Goal: Information Seeking & Learning: Learn about a topic

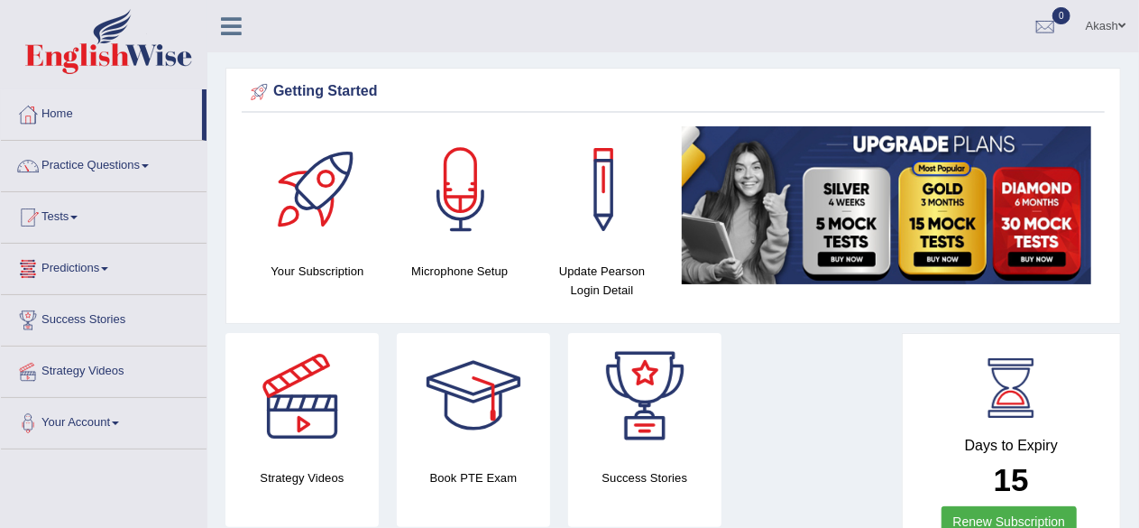
click at [83, 269] on link "Predictions" at bounding box center [104, 266] width 206 height 45
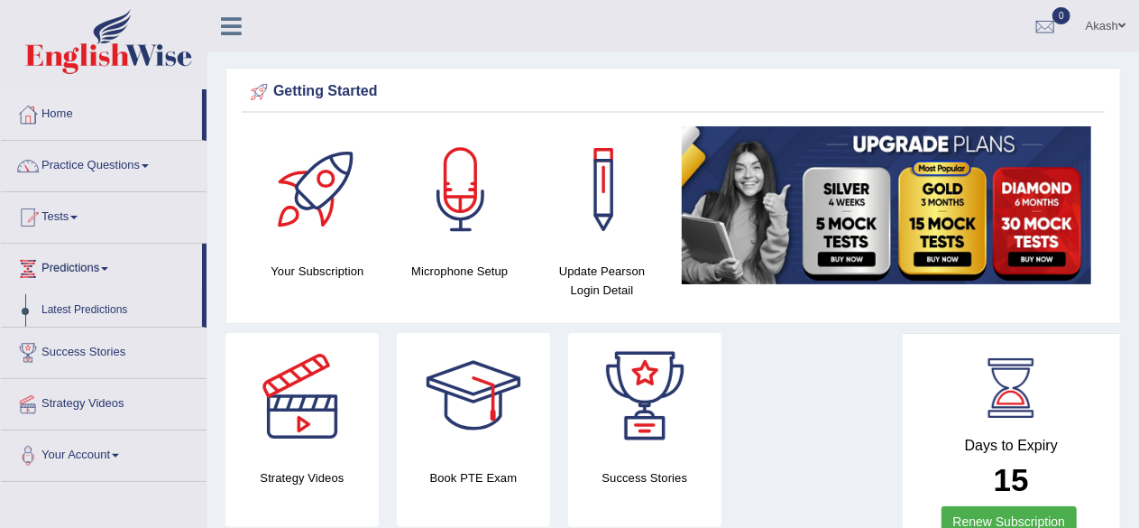
click at [83, 269] on link "Predictions" at bounding box center [101, 266] width 201 height 45
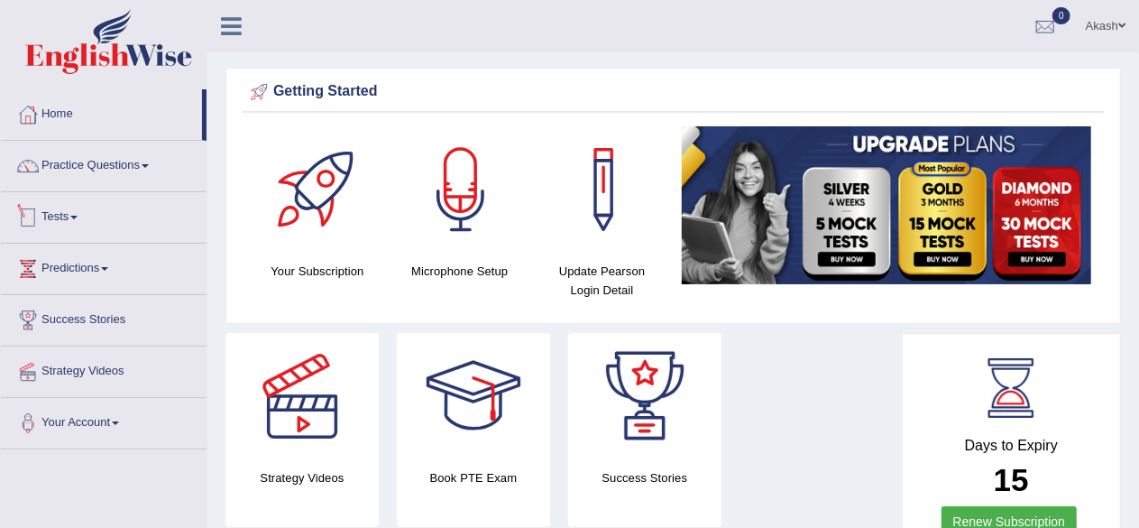
click at [60, 224] on link "Tests" at bounding box center [104, 214] width 206 height 45
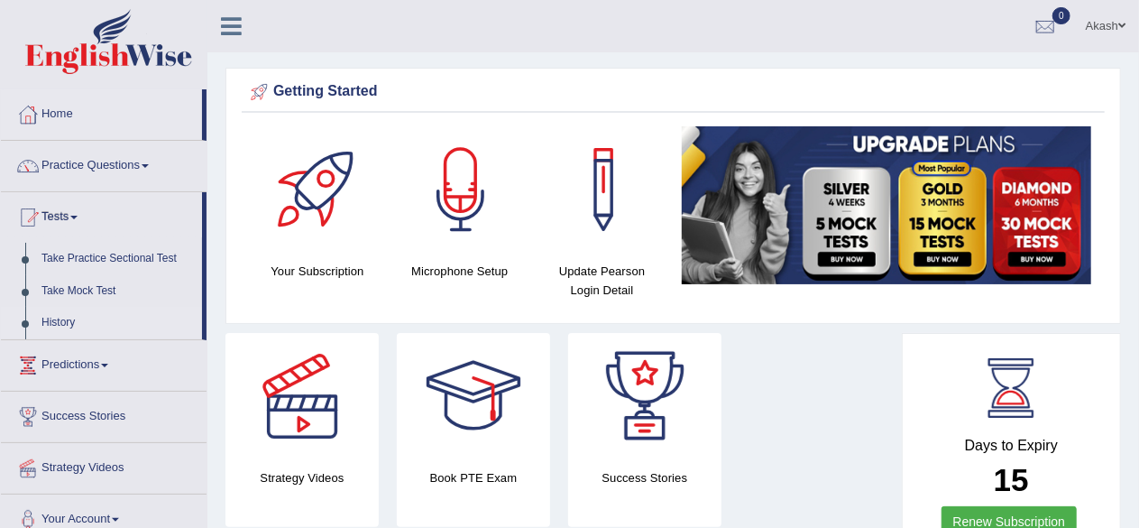
click at [65, 318] on link "History" at bounding box center [117, 323] width 169 height 32
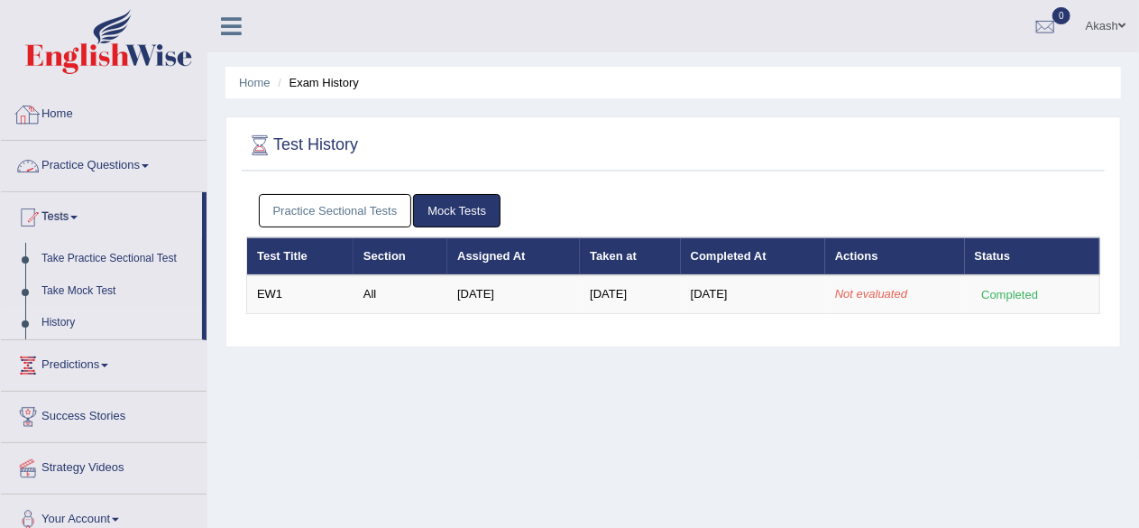
click at [91, 116] on link "Home" at bounding box center [104, 111] width 206 height 45
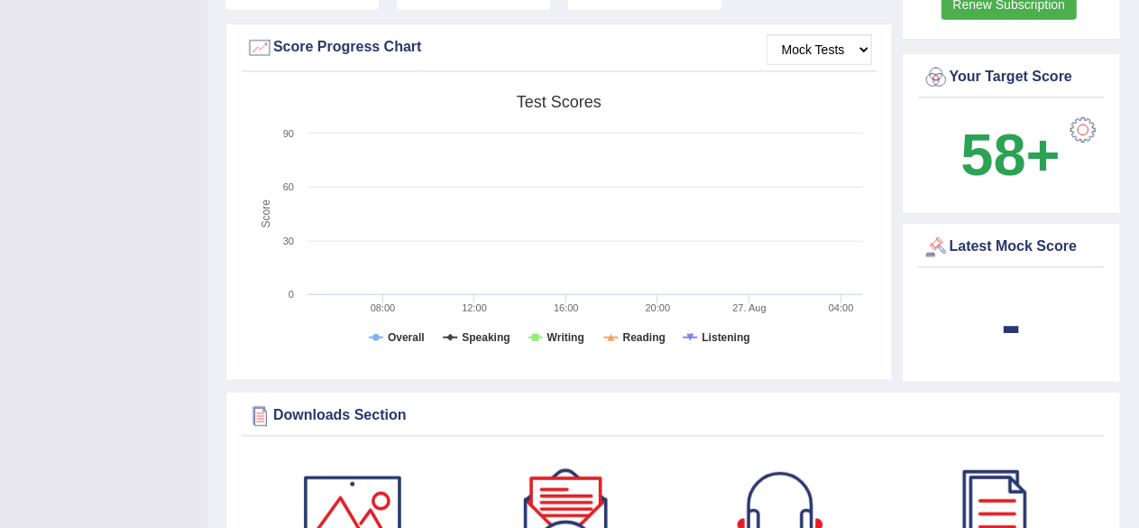
scroll to position [533, 0]
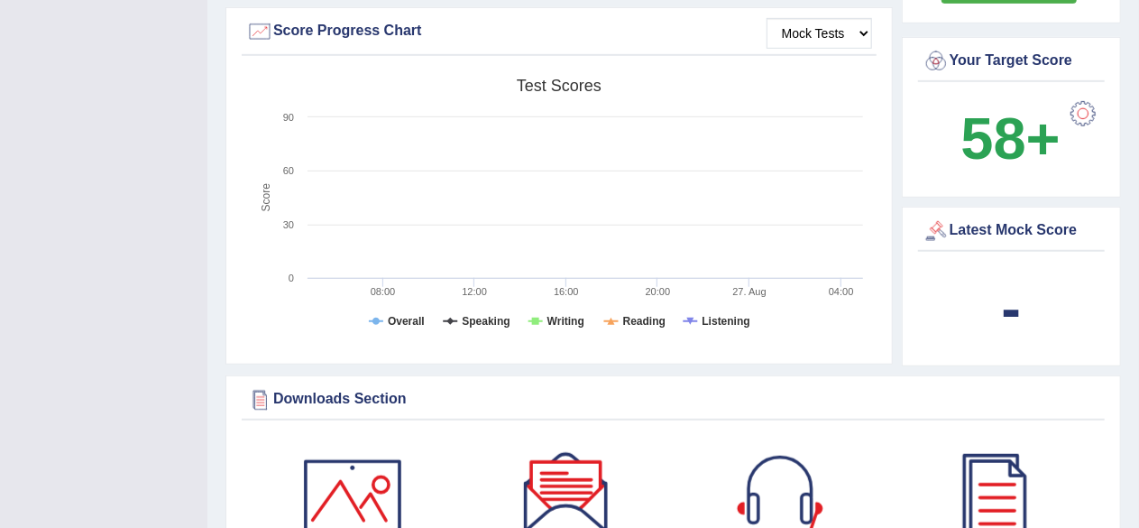
click at [526, 250] on rect at bounding box center [559, 209] width 626 height 280
click at [445, 97] on rect at bounding box center [559, 209] width 626 height 280
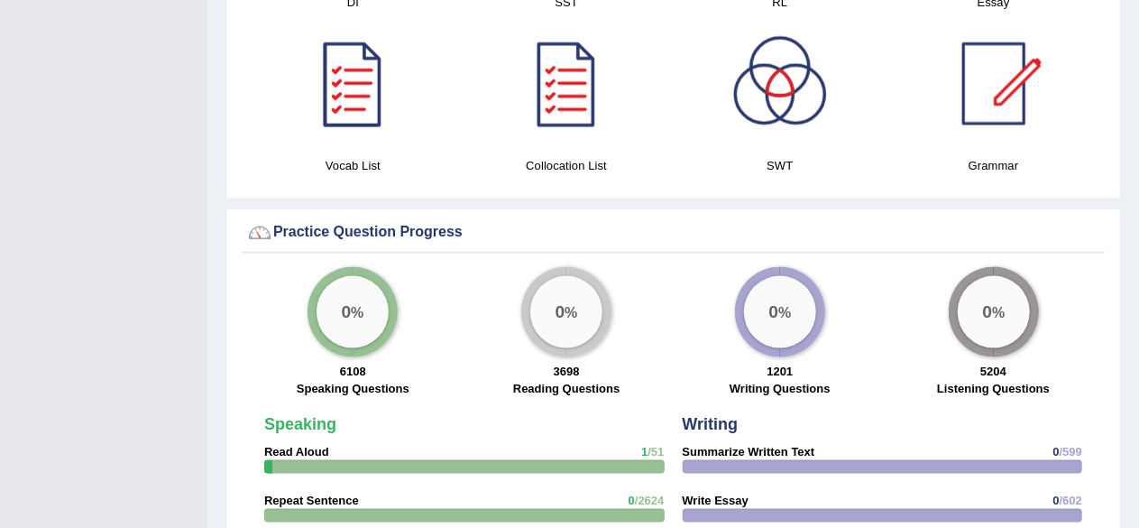
scroll to position [1110, 0]
click at [335, 285] on div "0 %" at bounding box center [353, 311] width 72 height 72
drag, startPoint x: 335, startPoint y: 285, endPoint x: 334, endPoint y: 225, distance: 60.4
click at [334, 225] on div "Practice Question Progress" at bounding box center [673, 231] width 854 height 27
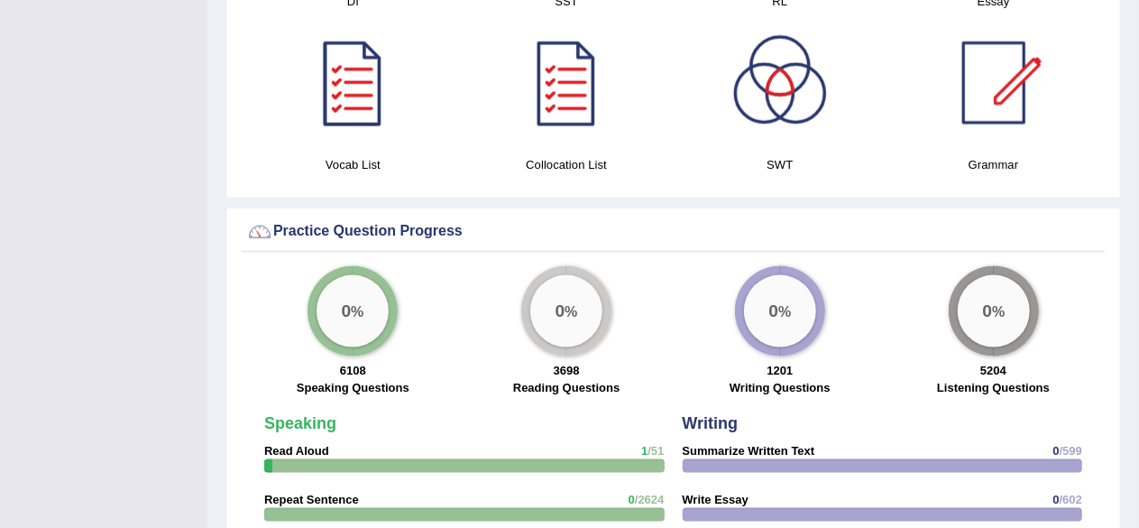
click at [337, 322] on div "0 %" at bounding box center [353, 311] width 72 height 72
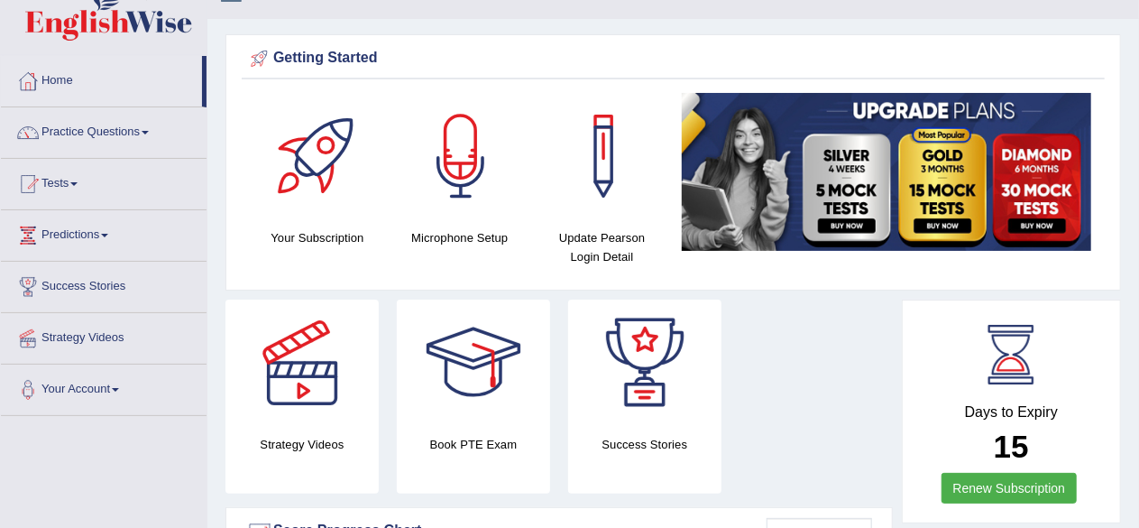
scroll to position [38, 0]
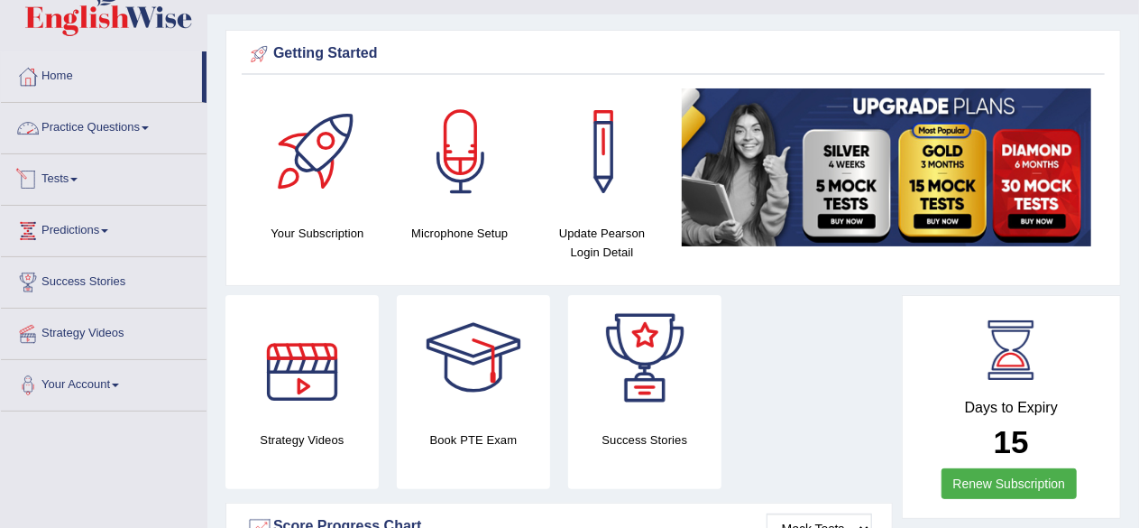
click at [118, 127] on link "Practice Questions" at bounding box center [104, 125] width 206 height 45
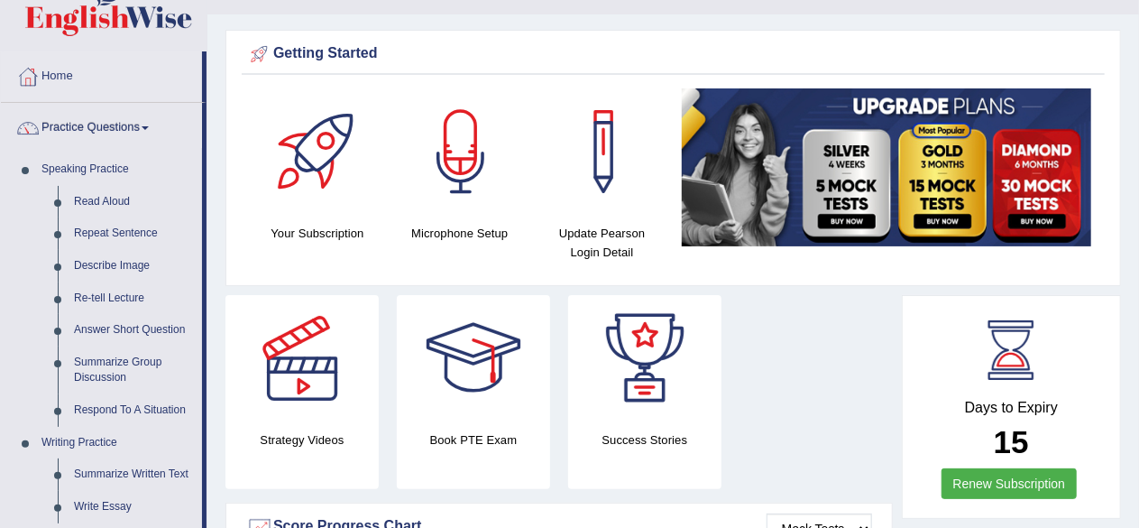
click at [118, 127] on link "Practice Questions" at bounding box center [101, 125] width 201 height 45
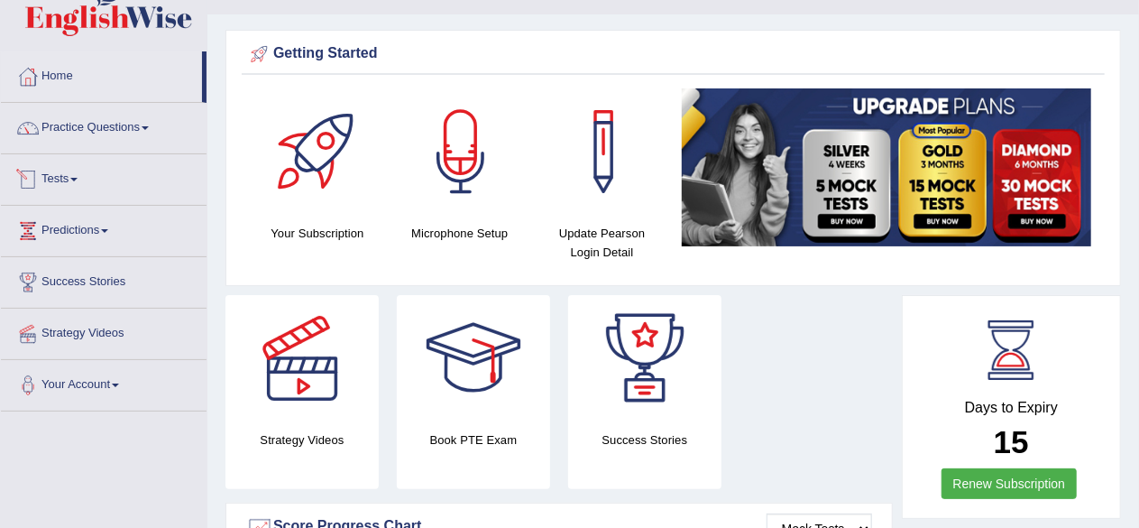
click at [53, 187] on link "Tests" at bounding box center [104, 176] width 206 height 45
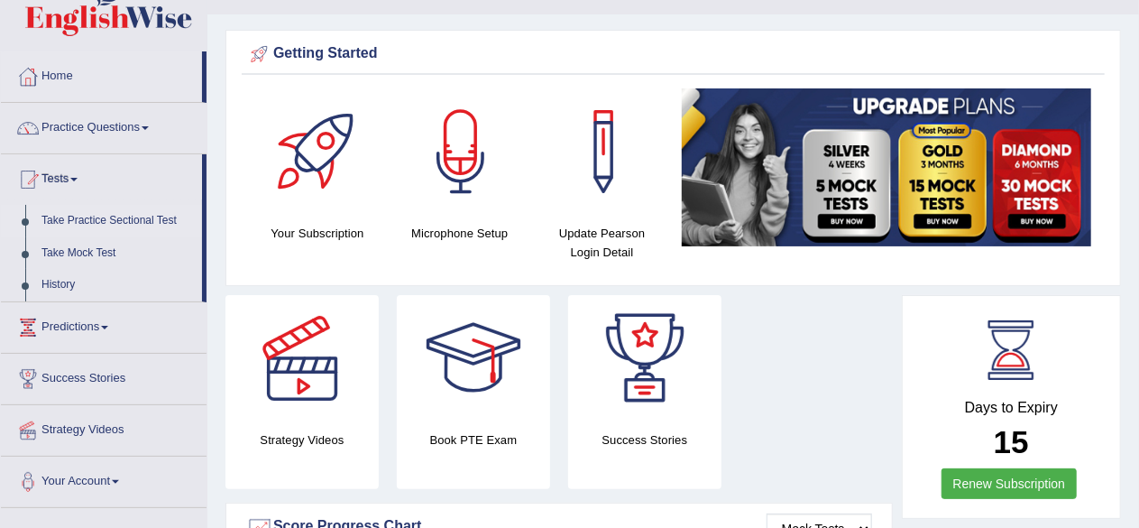
click at [79, 219] on link "Take Practice Sectional Test" at bounding box center [117, 221] width 169 height 32
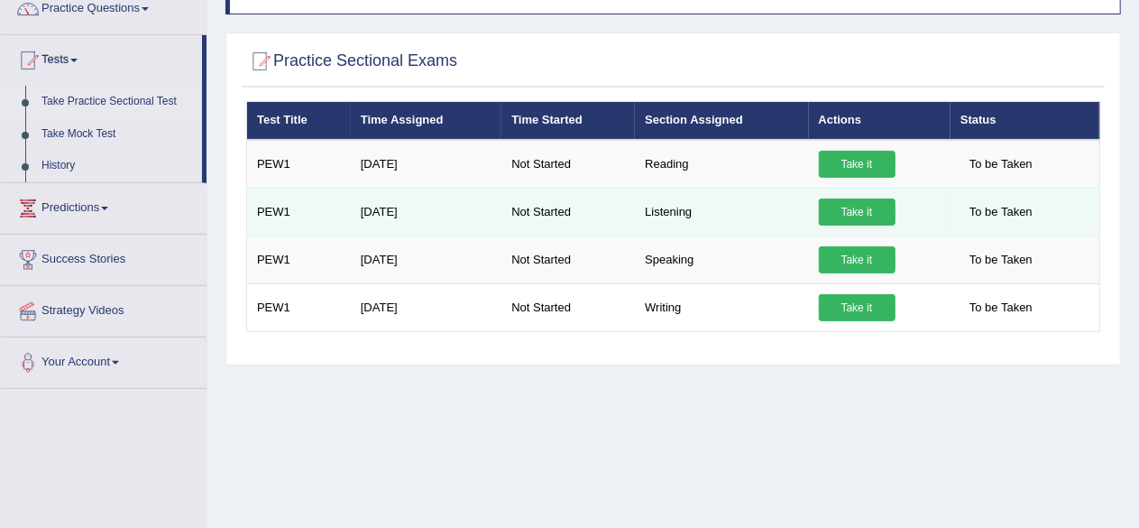
scroll to position [162, 0]
